Goal: Task Accomplishment & Management: Manage account settings

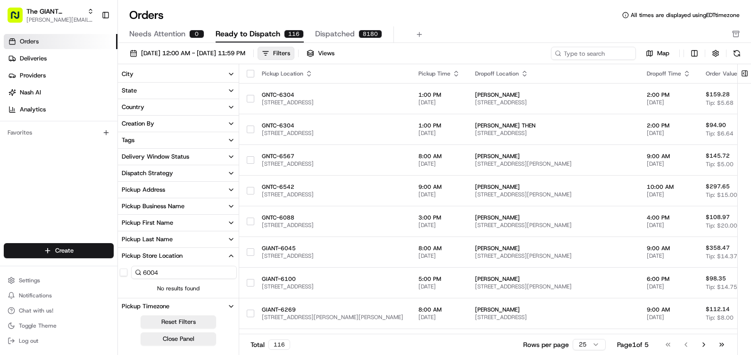
scroll to position [47, 0]
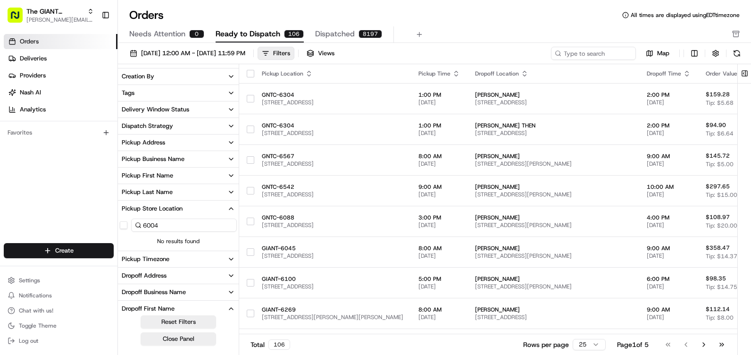
click at [189, 227] on input "6004" at bounding box center [184, 224] width 106 height 13
click at [127, 226] on button "button" at bounding box center [124, 225] width 8 height 8
click at [164, 339] on button "Close Panel" at bounding box center [178, 338] width 75 height 13
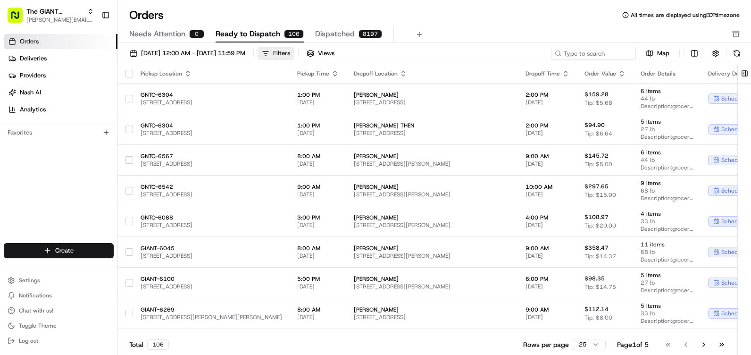
click at [294, 48] on button "Filters" at bounding box center [275, 53] width 37 height 13
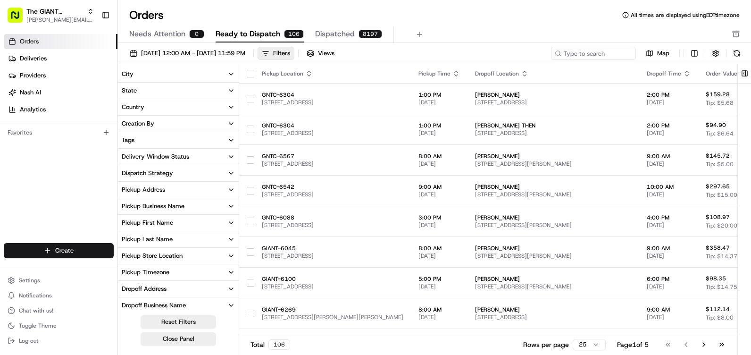
click at [154, 255] on div "Pickup Store Location" at bounding box center [152, 255] width 61 height 8
click at [144, 273] on input at bounding box center [184, 271] width 106 height 13
type input "6"
click at [223, 257] on button "Pickup Store Location" at bounding box center [178, 256] width 121 height 16
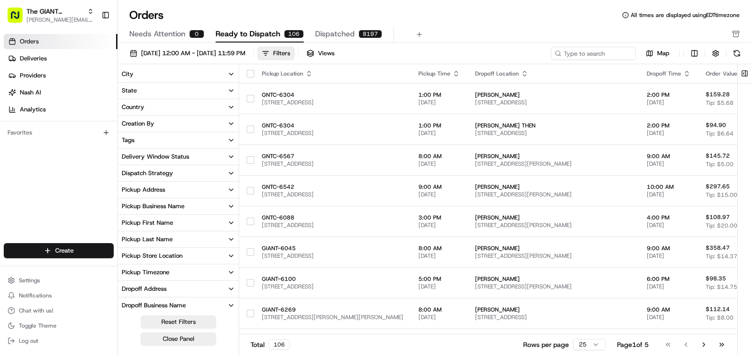
click at [159, 77] on button "City" at bounding box center [178, 74] width 121 height 16
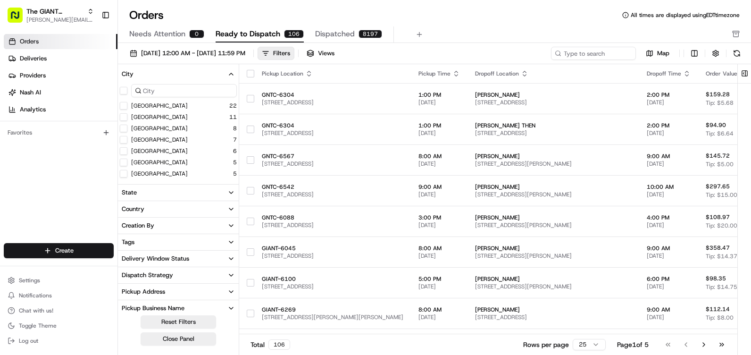
click at [170, 85] on input at bounding box center [184, 90] width 106 height 13
type input "l"
click at [172, 74] on button "City" at bounding box center [178, 74] width 121 height 16
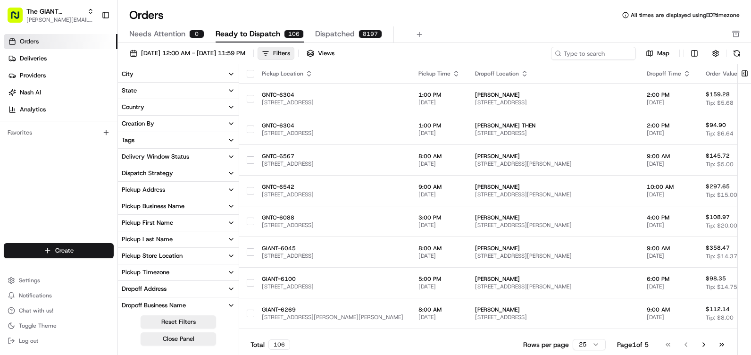
click at [177, 240] on button "Pickup Last Name" at bounding box center [178, 239] width 121 height 16
click at [165, 252] on input at bounding box center [184, 255] width 106 height 13
type input "kline"
click at [174, 334] on button "Close Panel" at bounding box center [178, 338] width 75 height 13
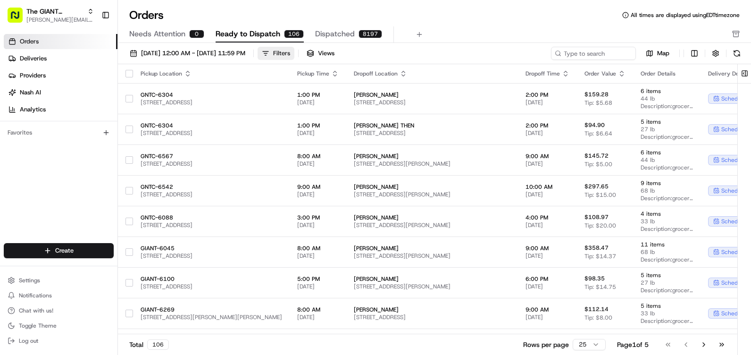
click at [290, 53] on div "Filters" at bounding box center [281, 53] width 17 height 8
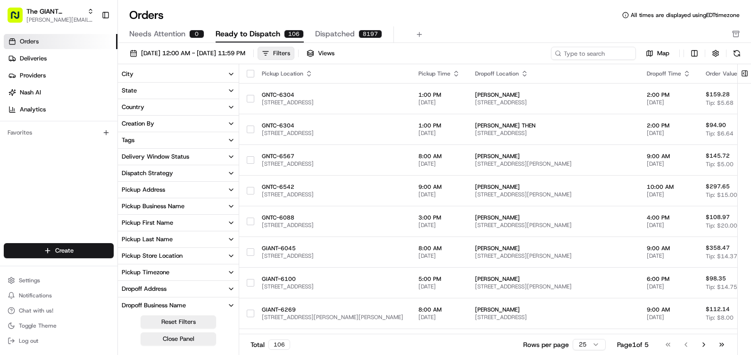
click at [290, 52] on div "Filters" at bounding box center [281, 53] width 17 height 8
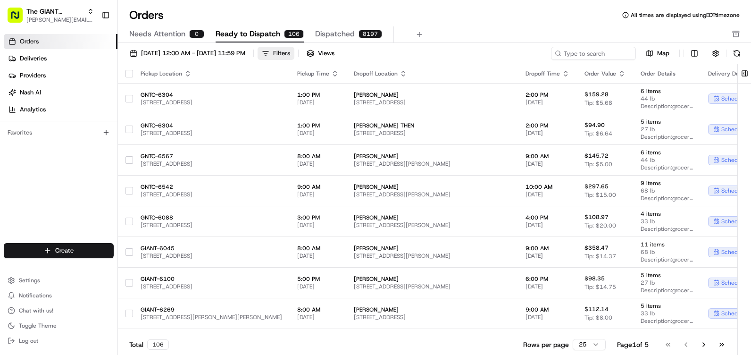
click at [290, 52] on div "Filters" at bounding box center [281, 53] width 17 height 8
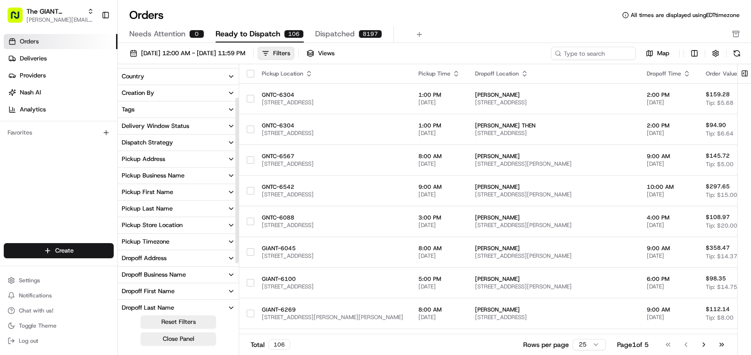
scroll to position [47, 0]
click at [204, 207] on button "Pickup Store Location" at bounding box center [178, 208] width 121 height 16
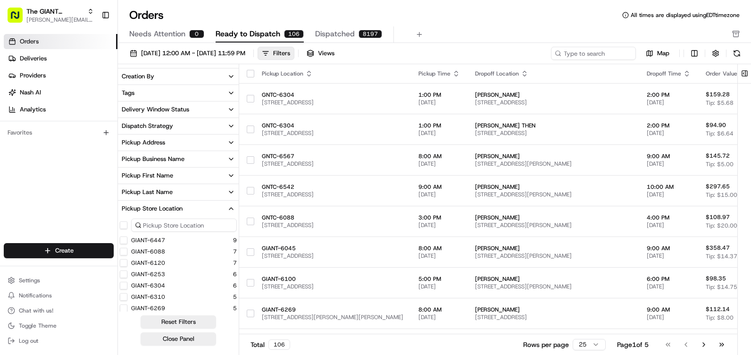
click at [177, 224] on input at bounding box center [184, 224] width 106 height 13
type input "6004"
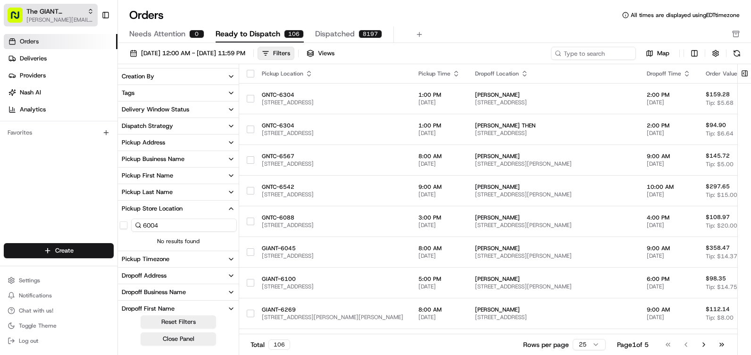
click at [52, 9] on span "The GIANT Company" at bounding box center [54, 11] width 57 height 9
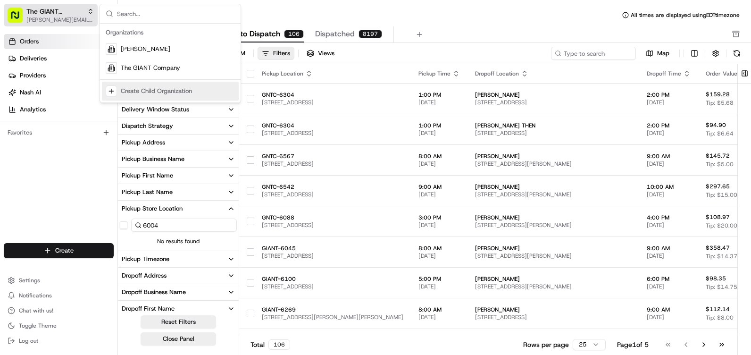
click at [58, 13] on span "The GIANT Company" at bounding box center [54, 11] width 57 height 9
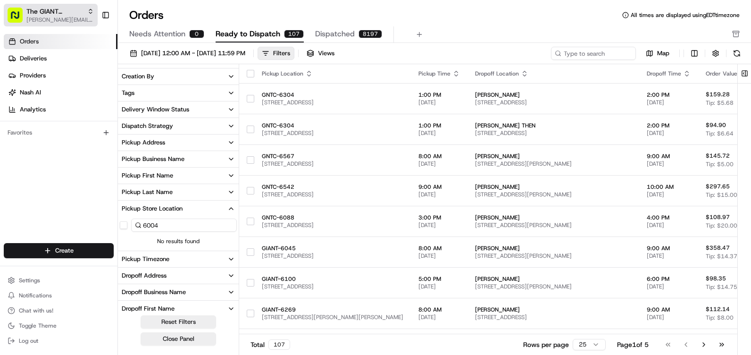
click at [90, 8] on div "The GIANT Company" at bounding box center [59, 11] width 67 height 9
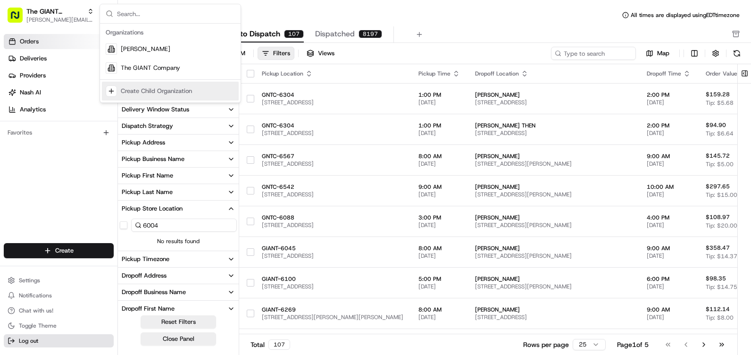
click at [25, 341] on span "Log out" at bounding box center [28, 341] width 19 height 8
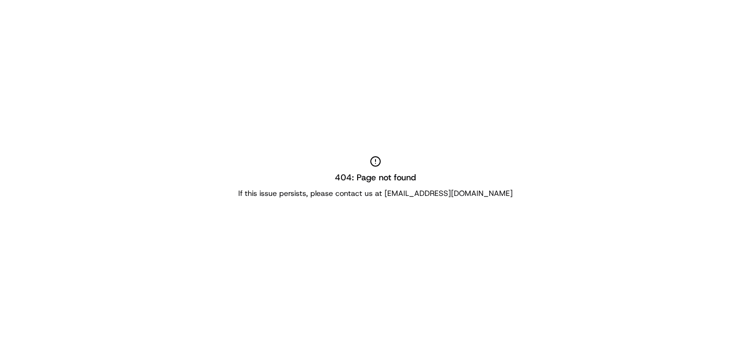
click at [25, 341] on div "404: Page not found If this issue persists, please contact us at support@usenas…" at bounding box center [375, 177] width 751 height 355
